Goal: Transaction & Acquisition: Purchase product/service

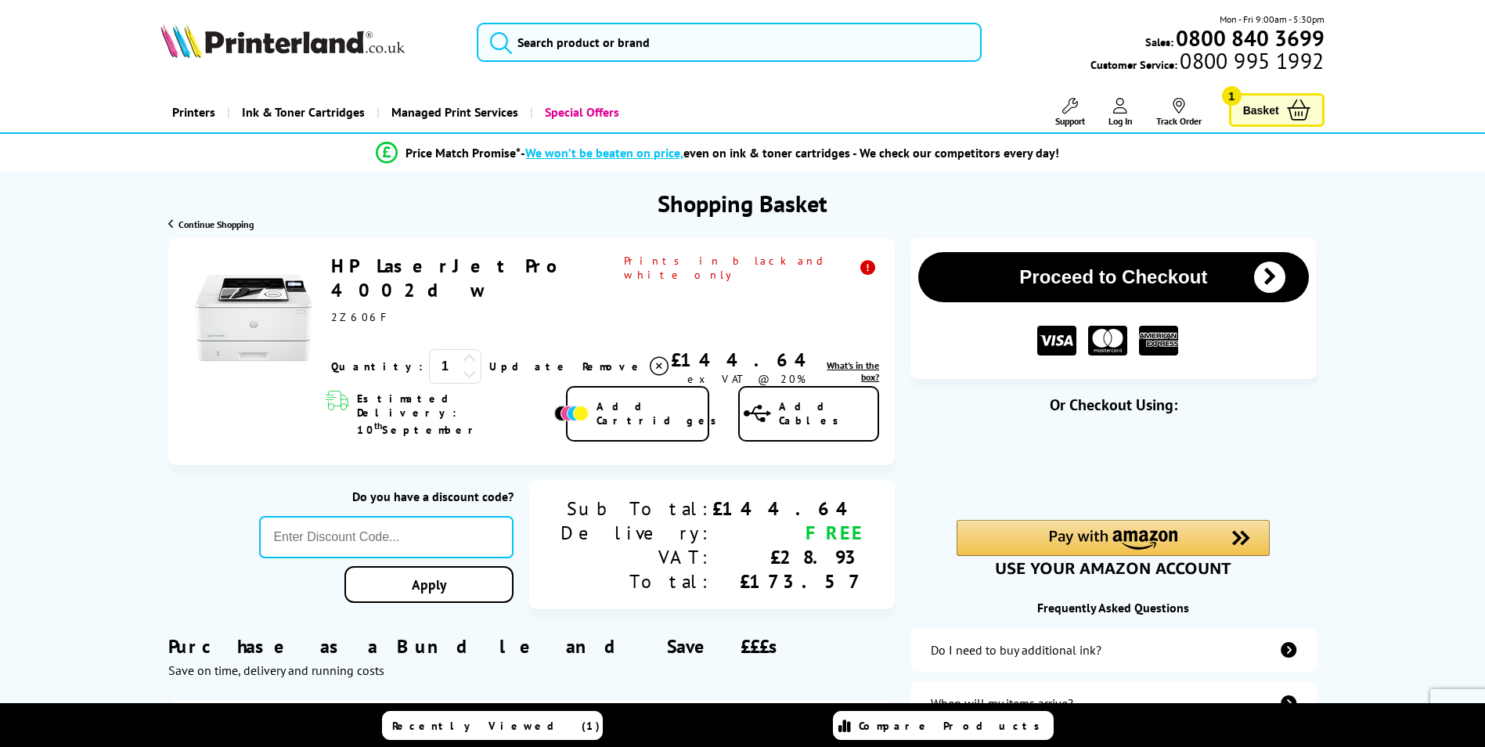
click at [463, 351] on icon at bounding box center [470, 358] width 14 height 14
click at [489, 359] on link "Update" at bounding box center [529, 366] width 81 height 14
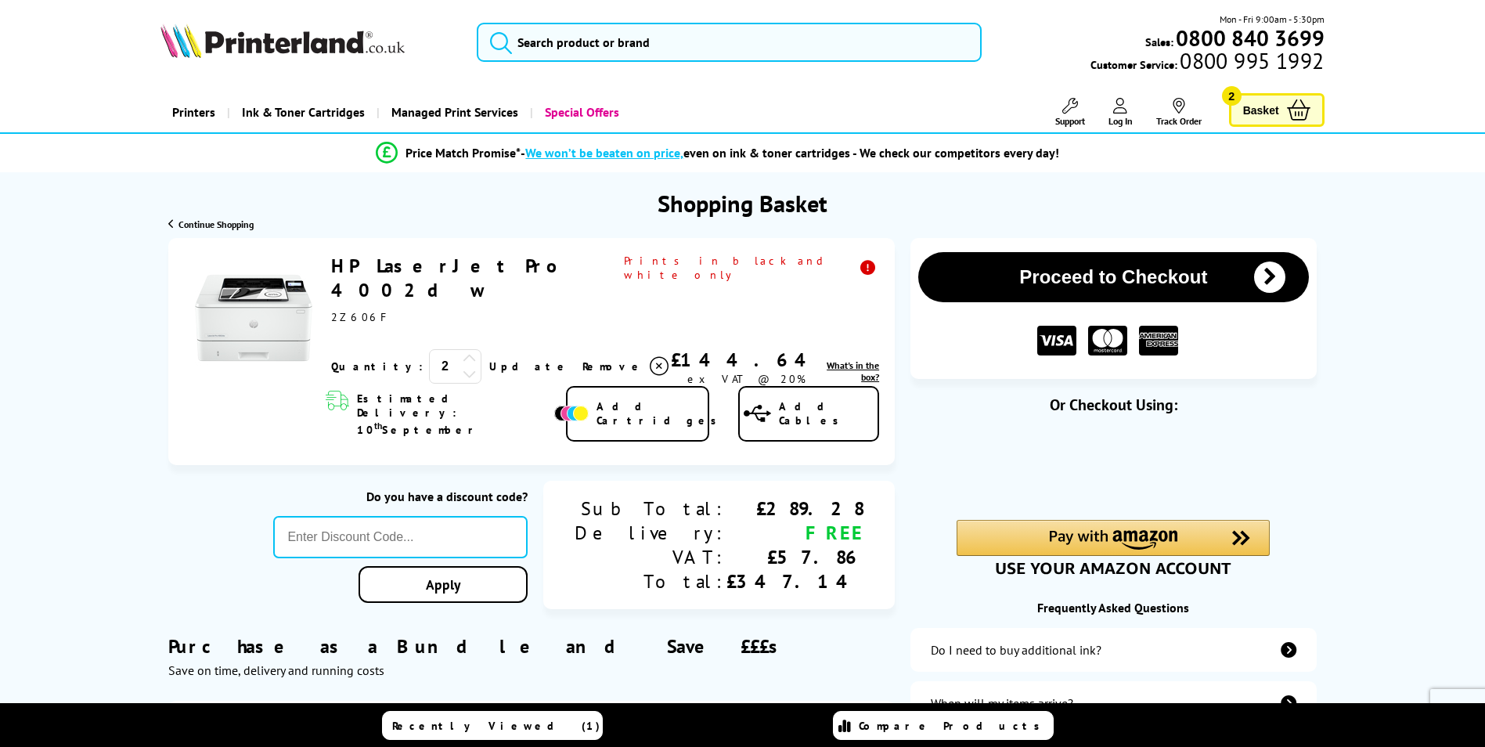
click at [1099, 283] on button "Proceed to Checkout" at bounding box center [1113, 277] width 390 height 50
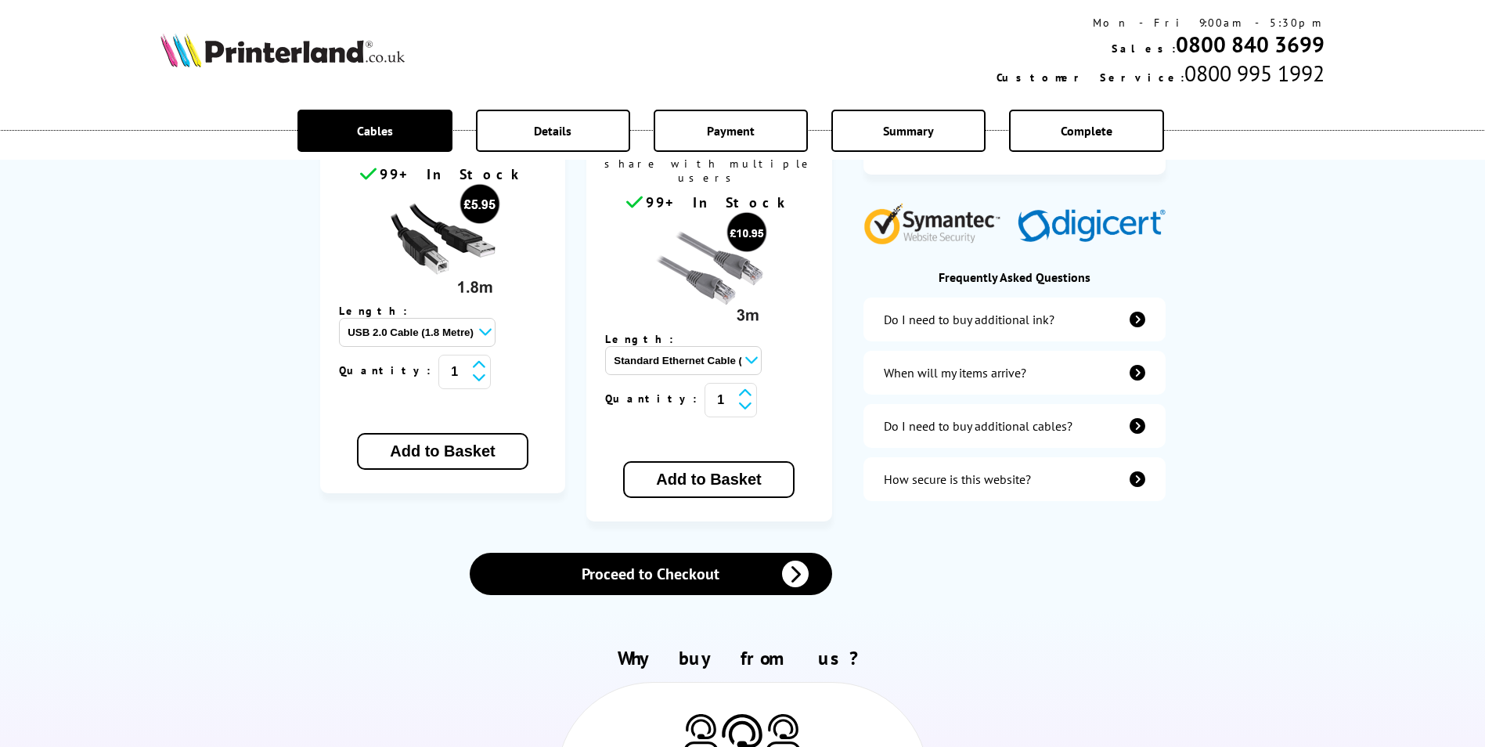
scroll to position [470, 0]
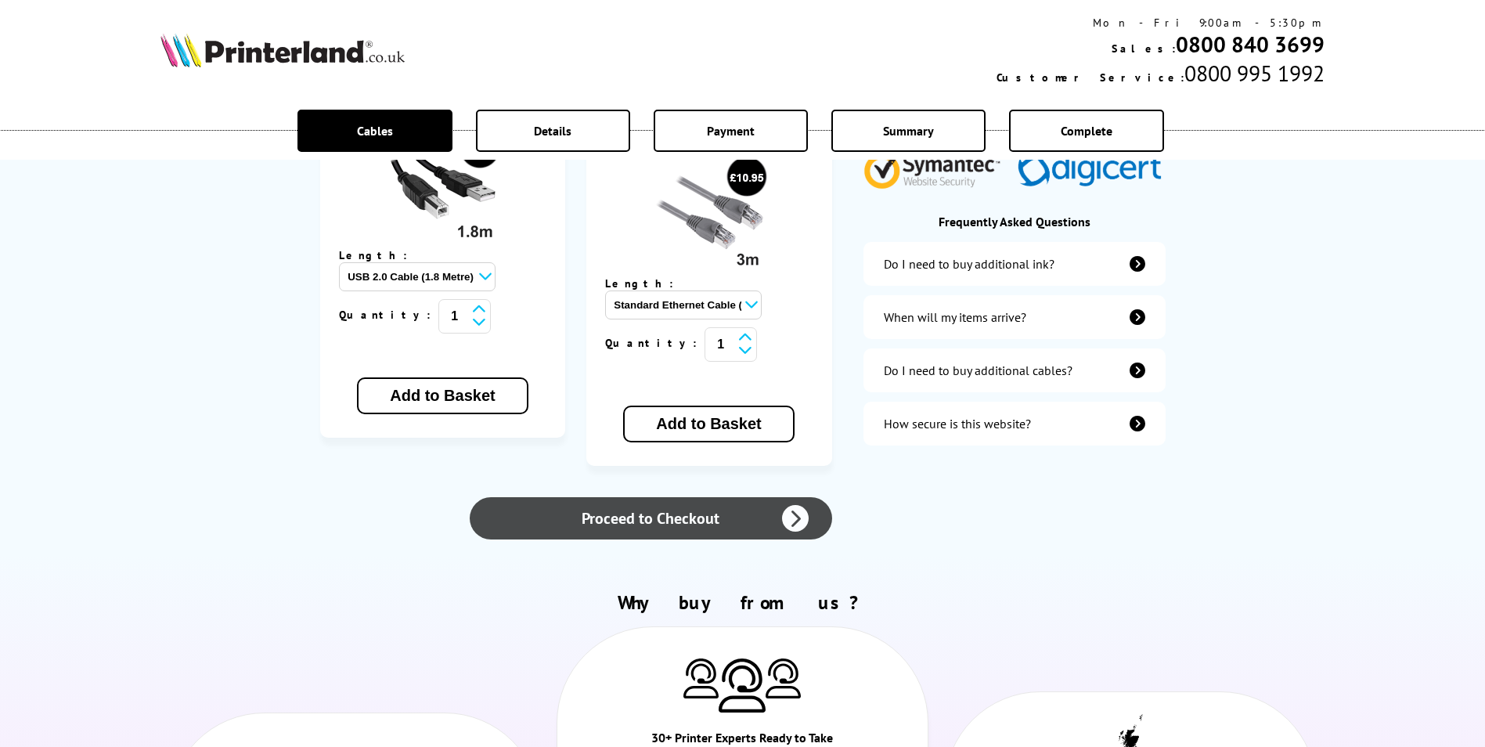
click at [707, 497] on link "Proceed to Checkout" at bounding box center [651, 518] width 362 height 42
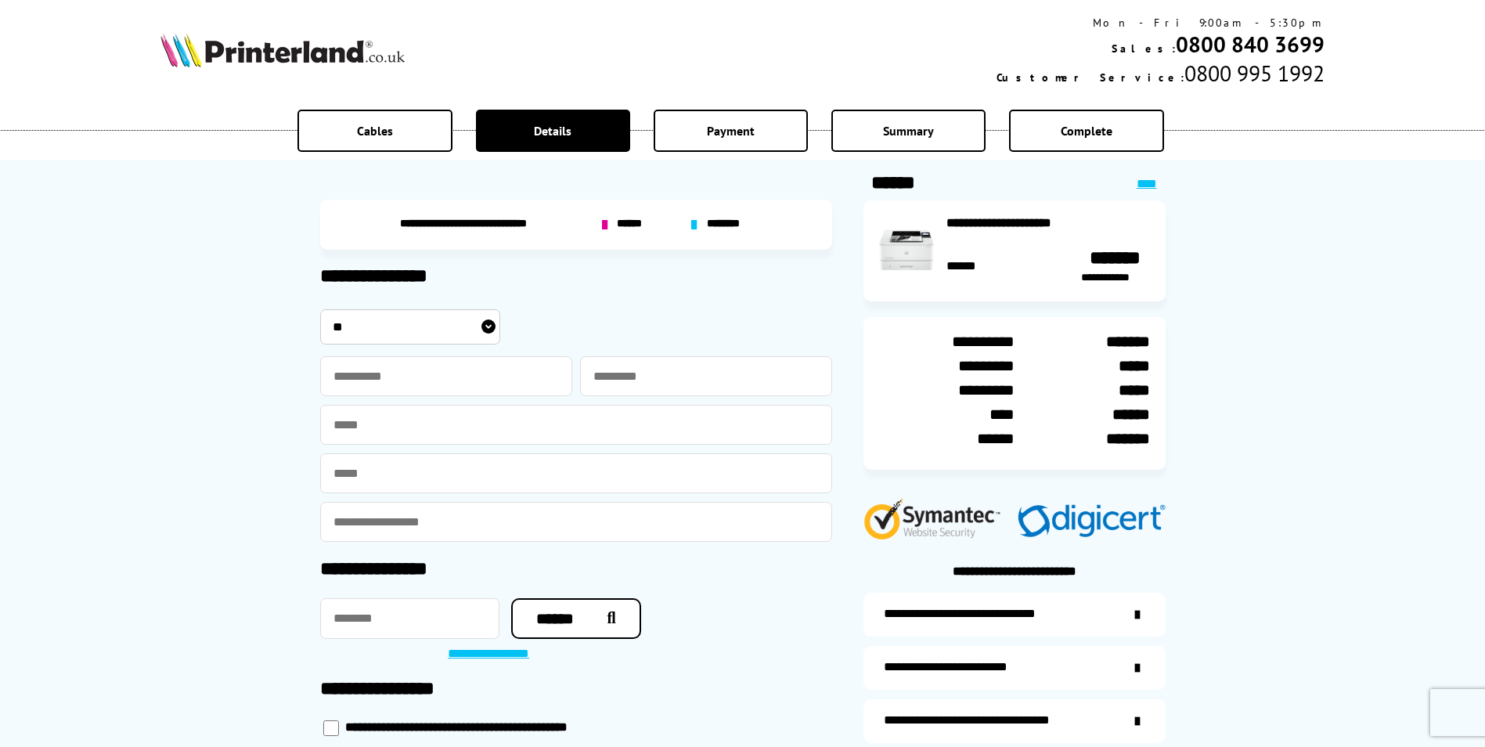
click at [304, 41] on img at bounding box center [282, 50] width 244 height 34
click at [312, 54] on img at bounding box center [282, 50] width 244 height 34
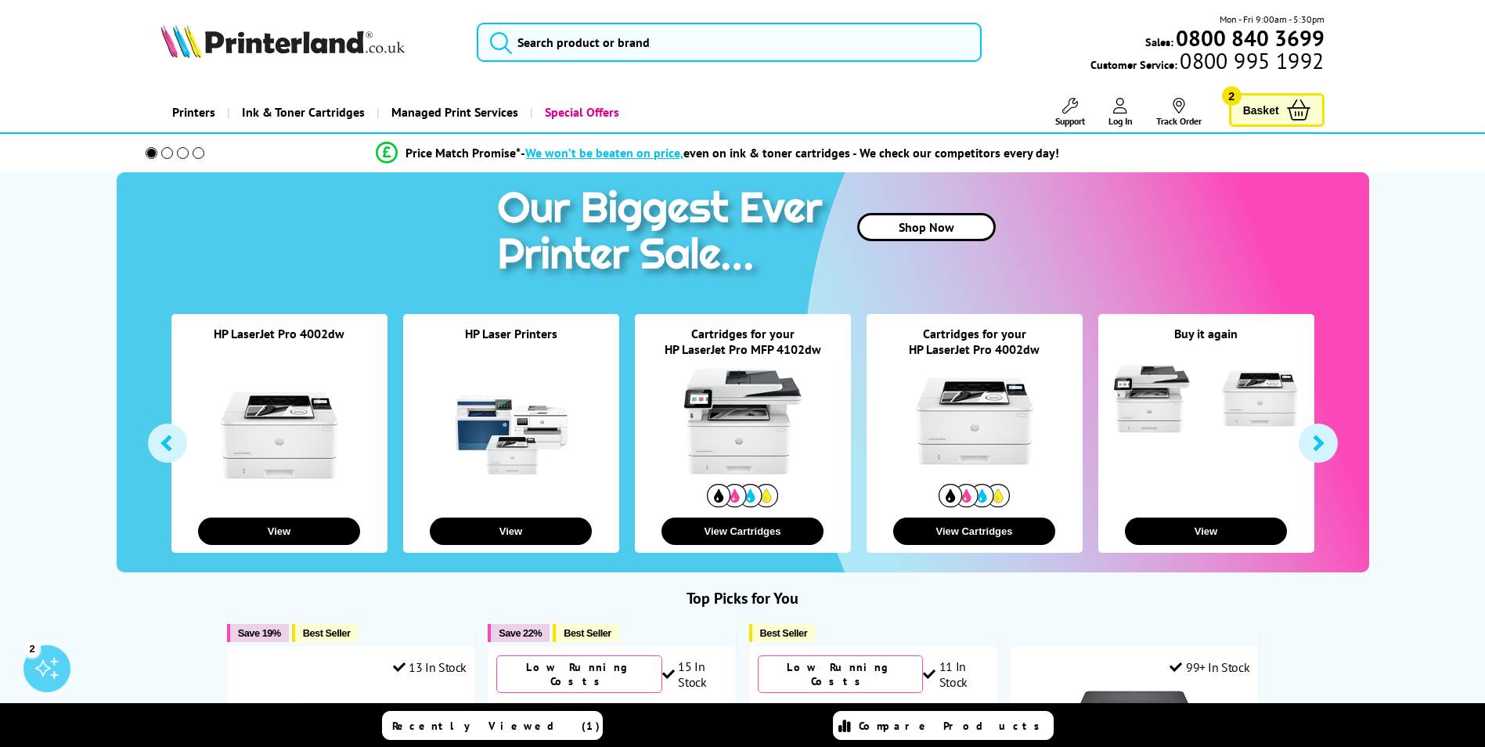
click at [1126, 115] on span "Log In" at bounding box center [1120, 121] width 24 height 12
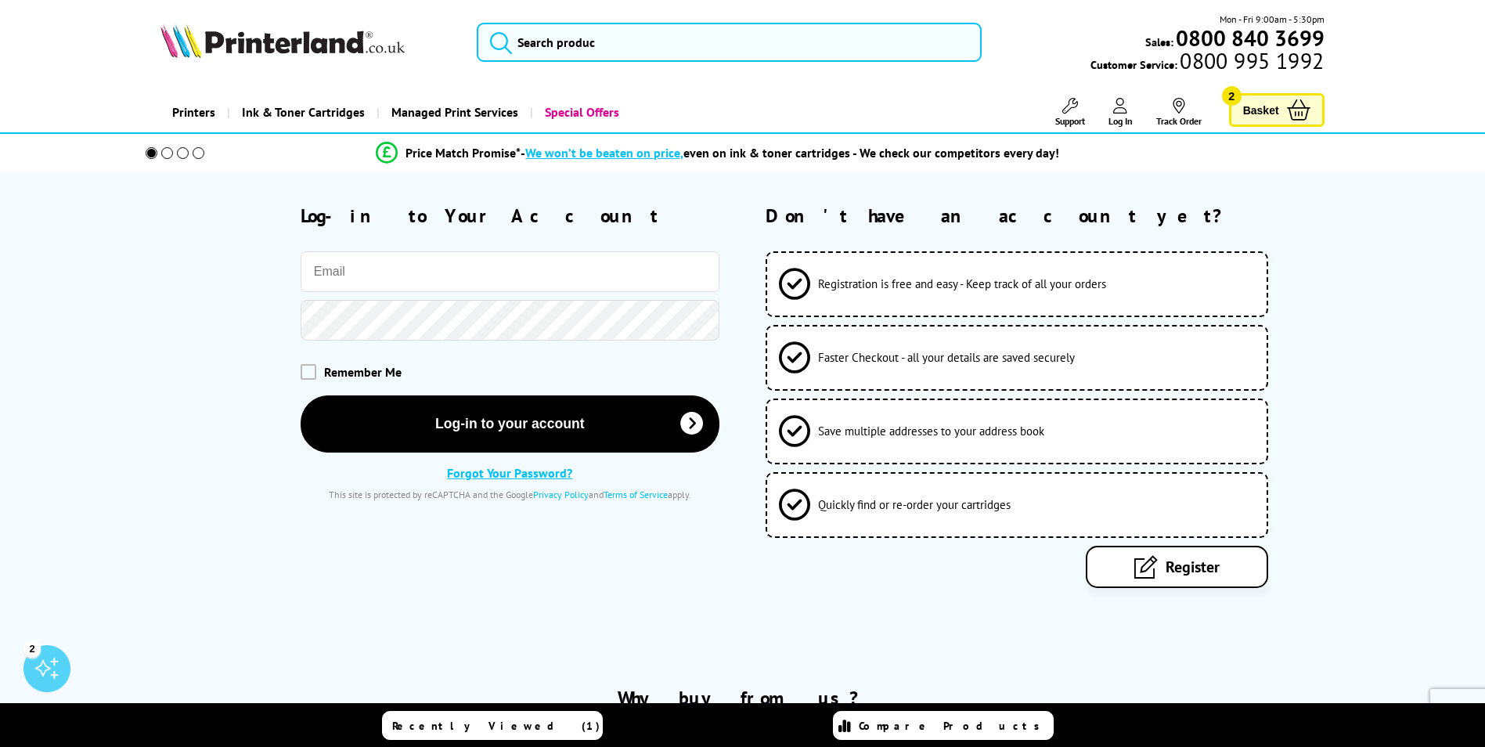
click at [444, 288] on input "email" at bounding box center [510, 271] width 419 height 41
type input "creditcontrol@ultimafurniture.co.uk"
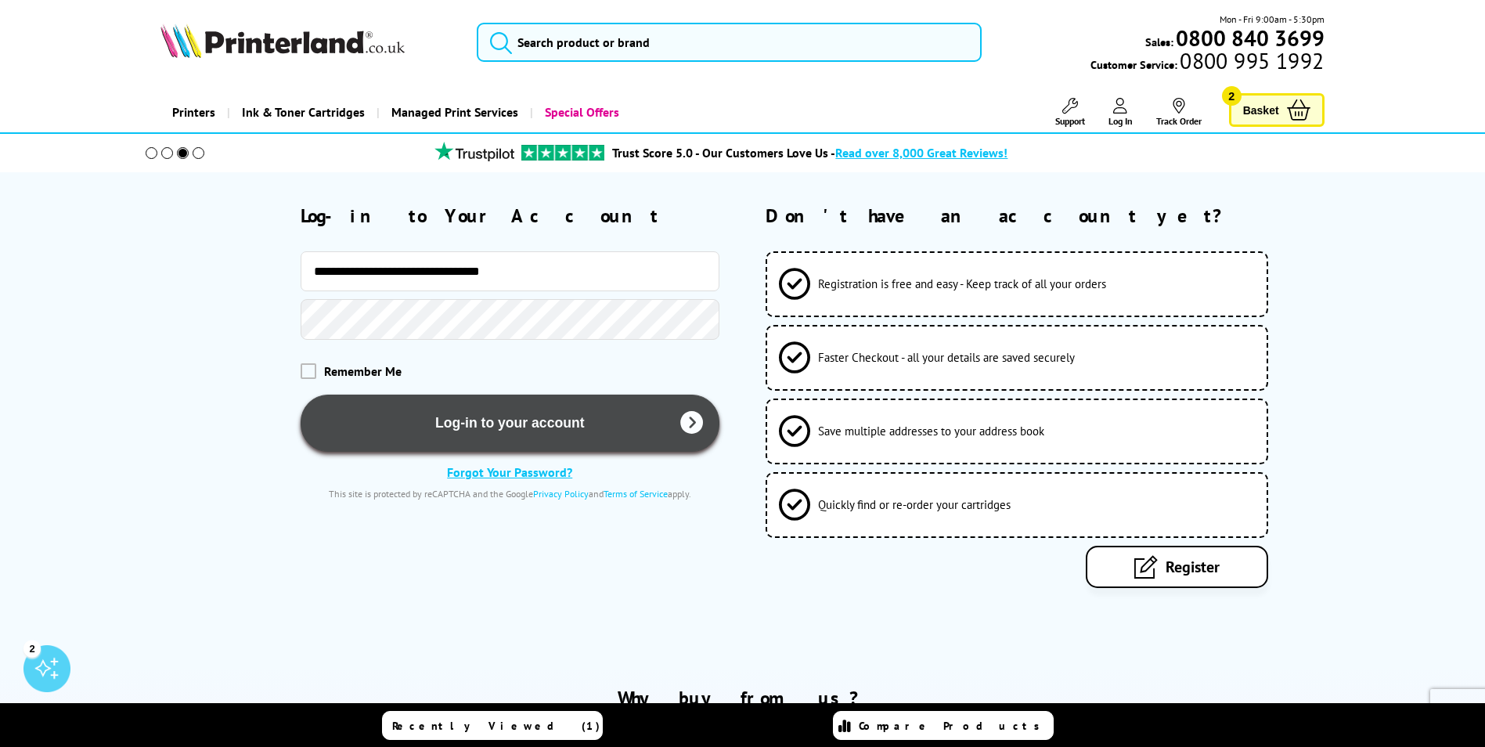
click at [510, 418] on button "Log-in to your account" at bounding box center [510, 422] width 419 height 57
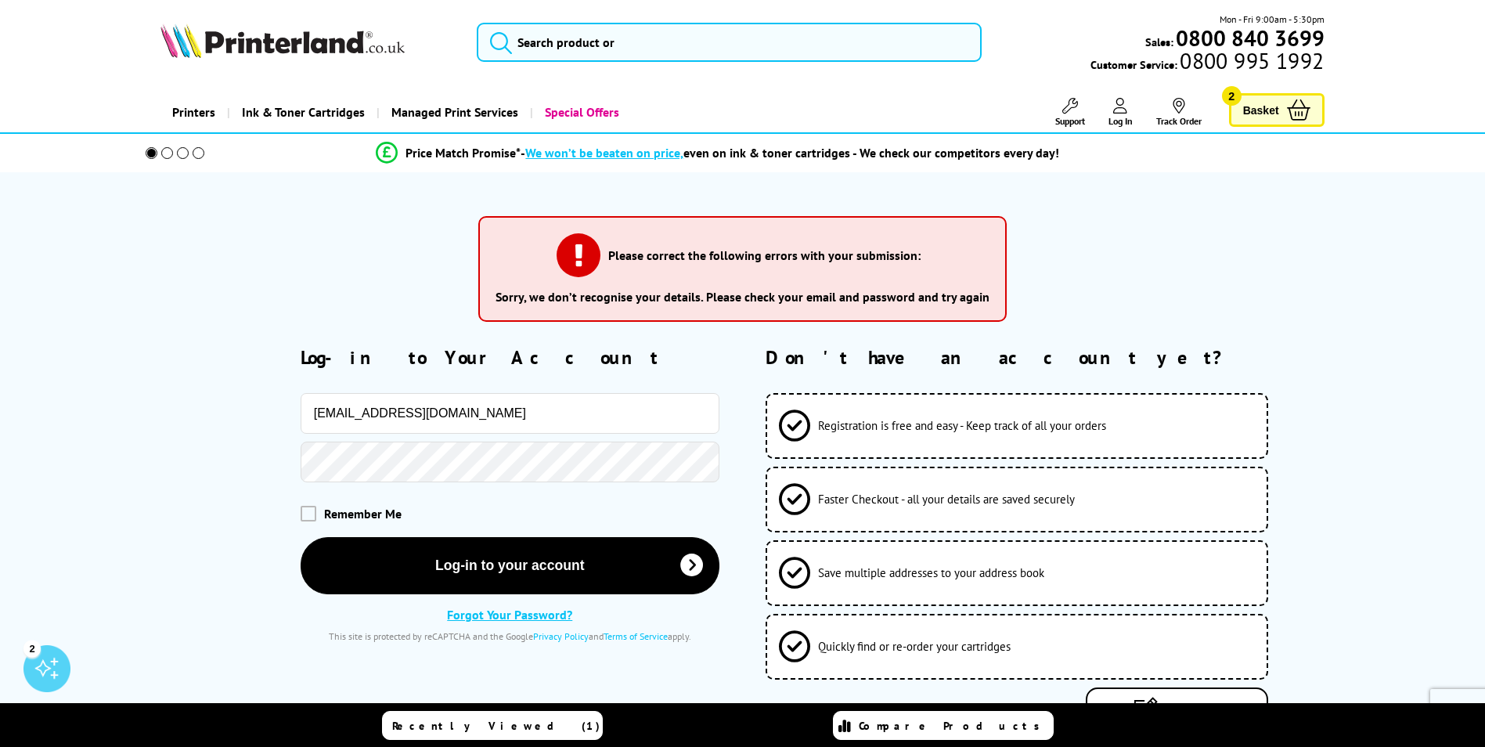
click at [1264, 113] on span "Basket" at bounding box center [1261, 109] width 36 height 21
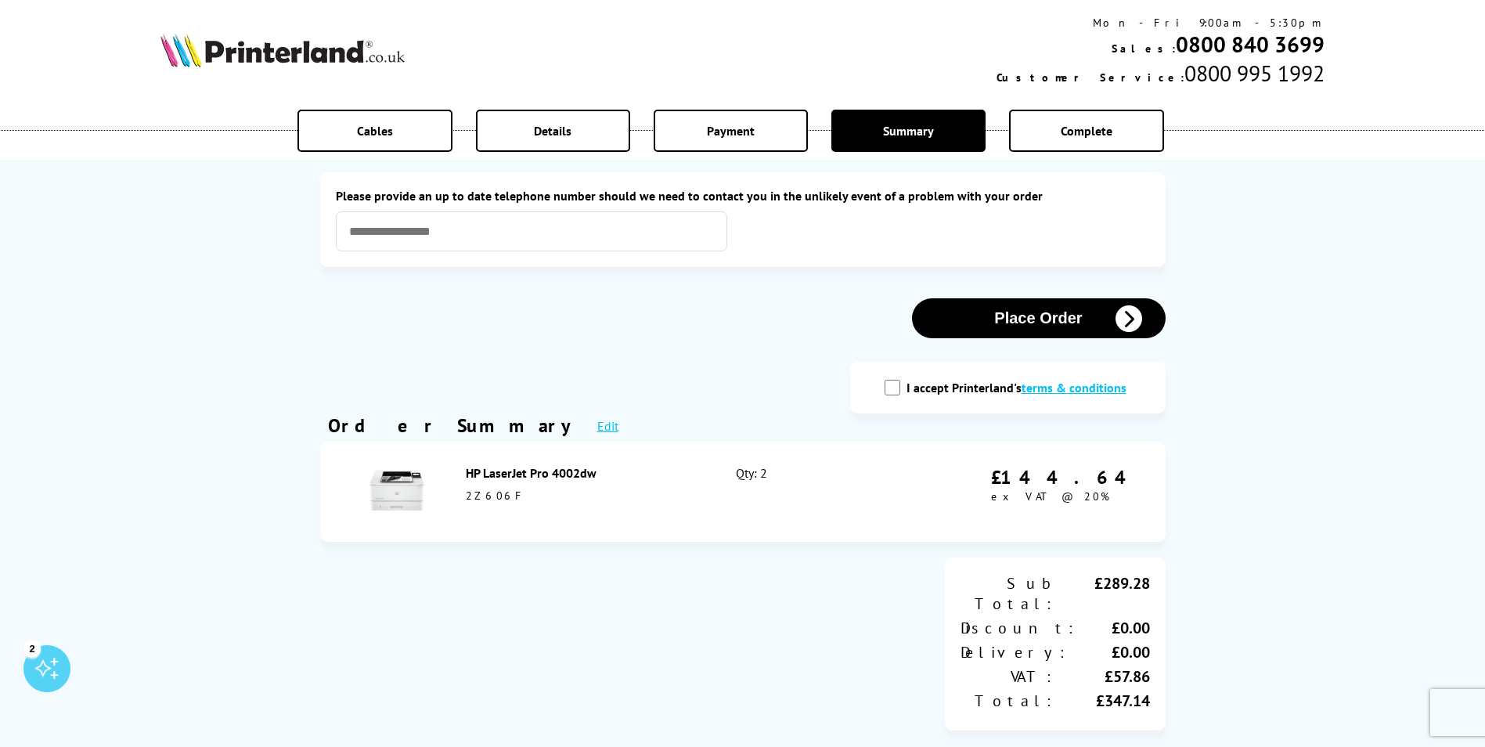
click at [897, 396] on div "I accept Printerland's terms & conditions" at bounding box center [1007, 387] width 253 height 20
click at [895, 392] on input "I accept Printerland's terms & conditions" at bounding box center [892, 388] width 16 height 16
checkbox input "true"
click at [1004, 313] on button "Place Order" at bounding box center [1039, 318] width 254 height 40
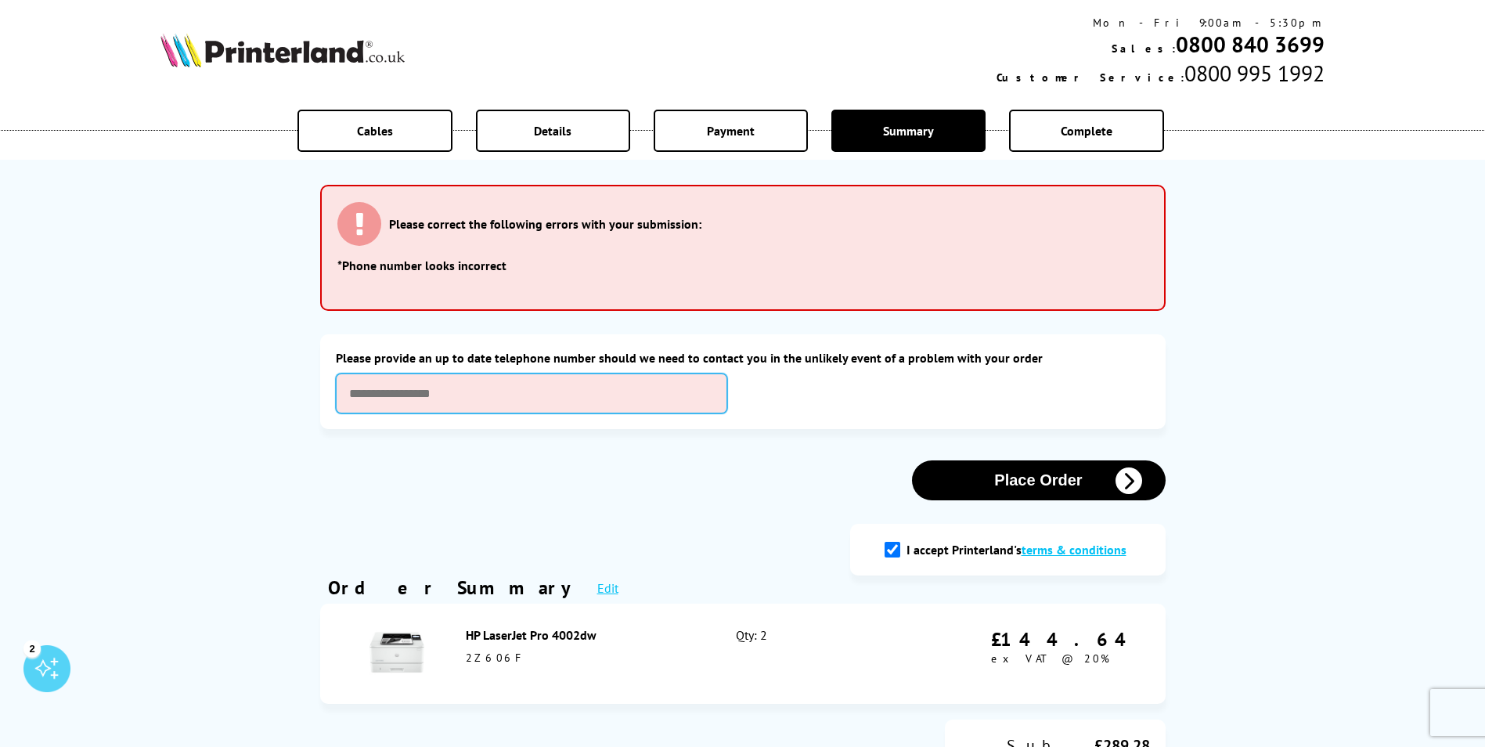
click at [438, 393] on input "text" at bounding box center [531, 393] width 391 height 40
type input "**********"
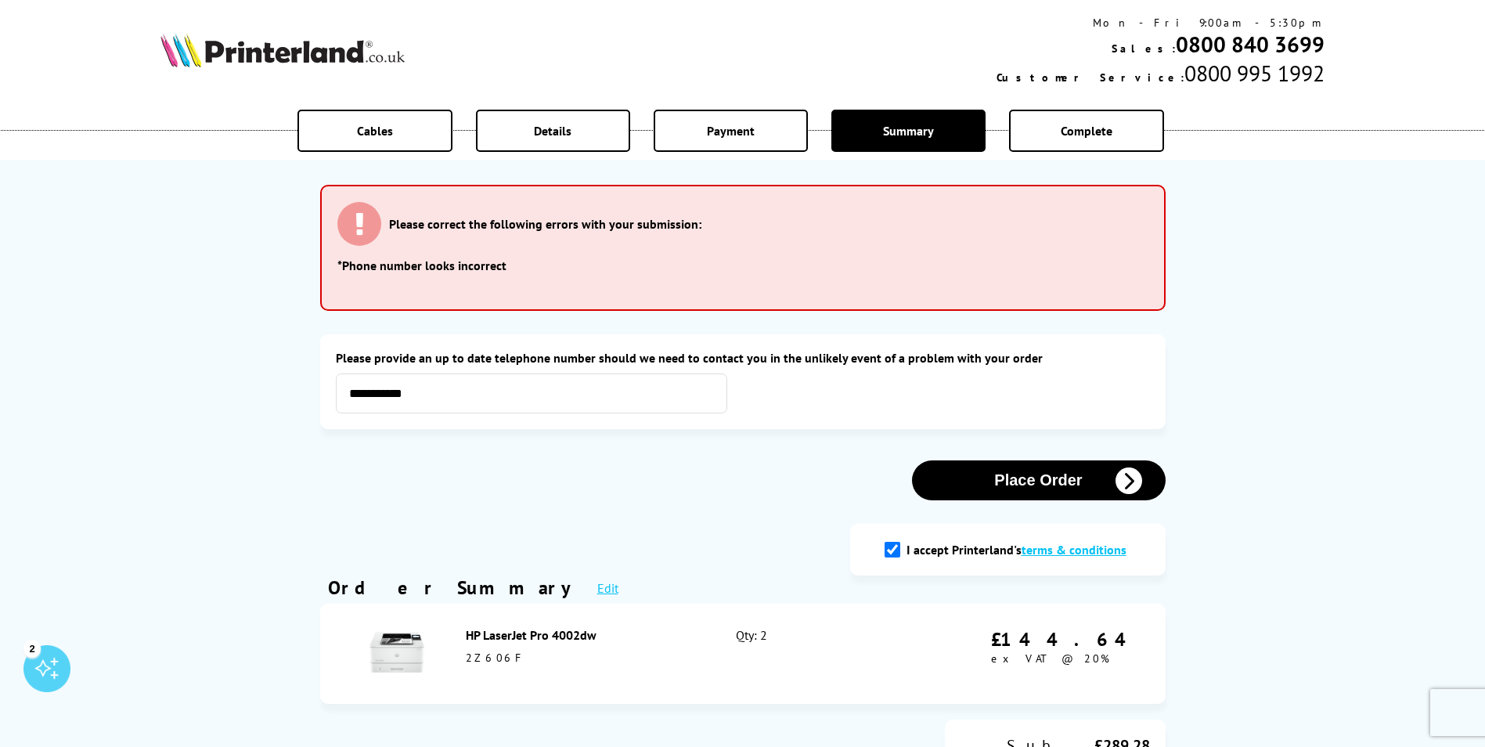
click at [1017, 475] on button "Place Order" at bounding box center [1039, 480] width 254 height 40
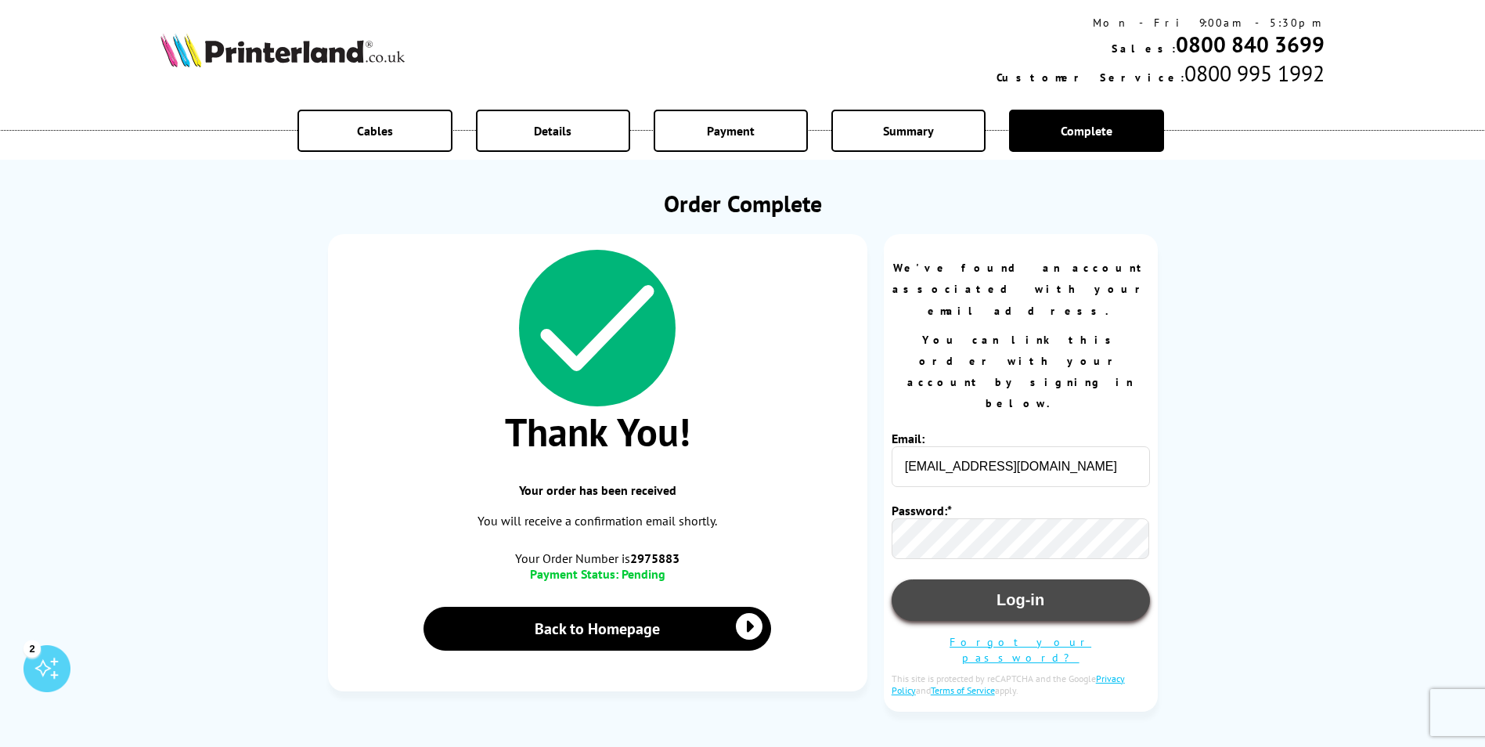
click at [1019, 579] on button "Log-in" at bounding box center [1020, 599] width 258 height 41
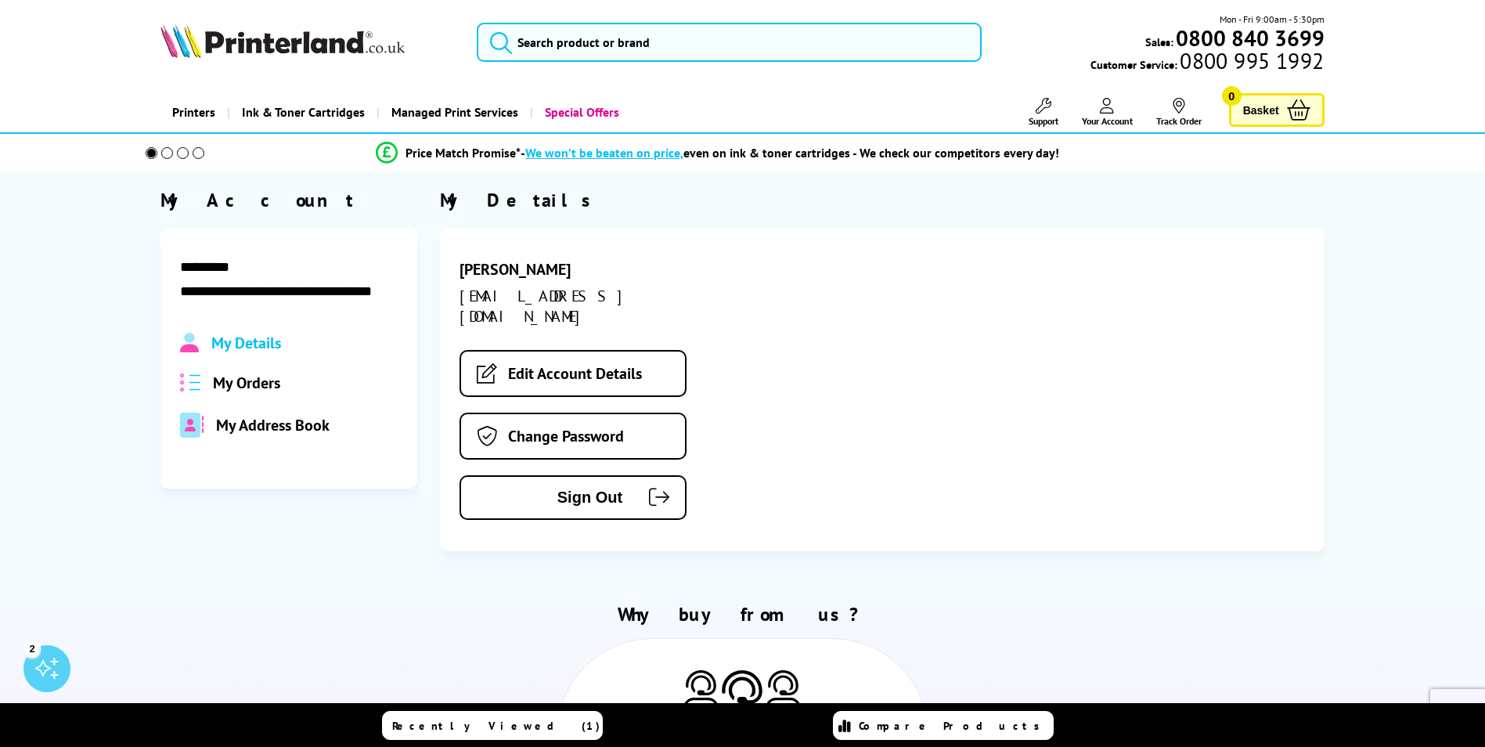
click at [260, 379] on span "My Orders" at bounding box center [246, 383] width 67 height 20
